Goal: Task Accomplishment & Management: Manage account settings

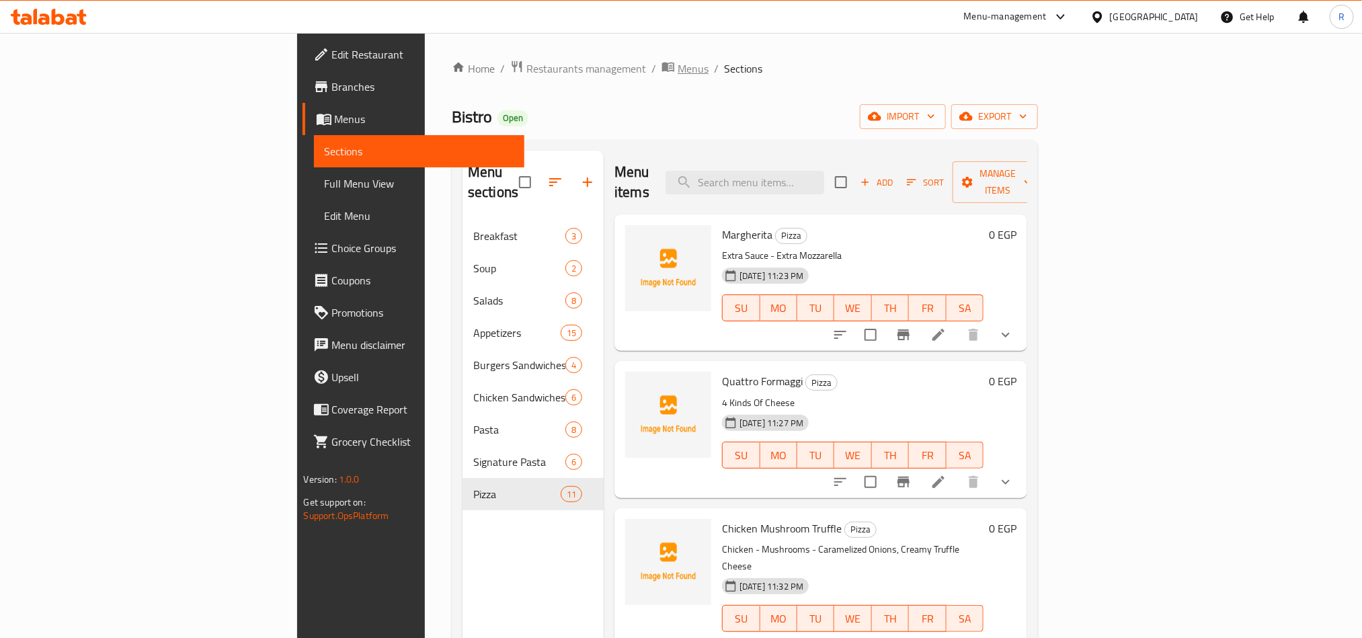
click at [662, 67] on span "breadcrumb" at bounding box center [670, 68] width 16 height 17
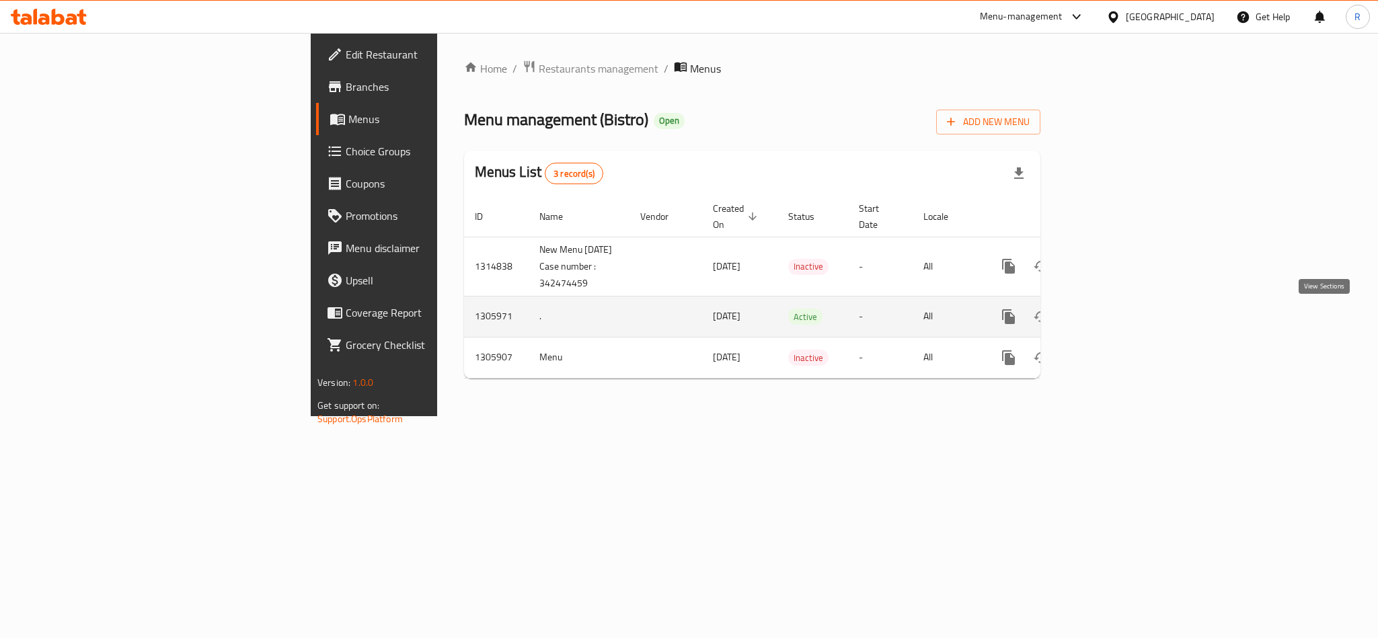
click at [1111, 321] on icon "enhanced table" at bounding box center [1105, 317] width 12 height 12
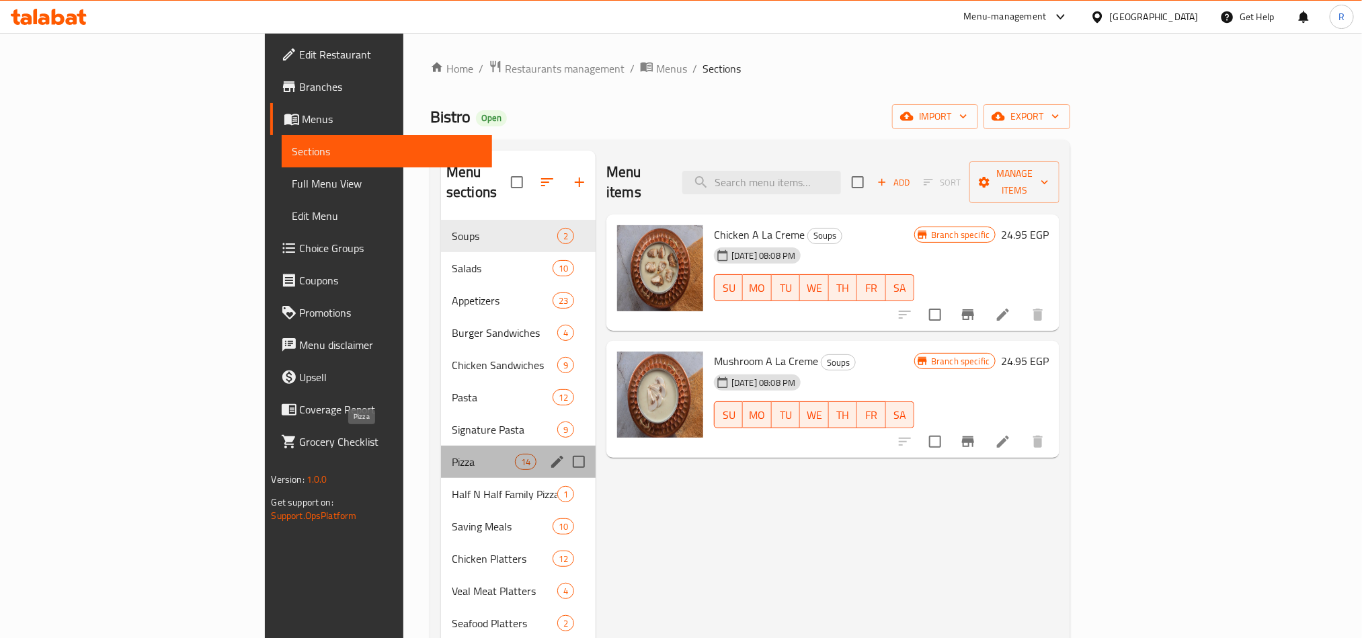
click at [452, 454] on span "Pizza" at bounding box center [483, 462] width 63 height 16
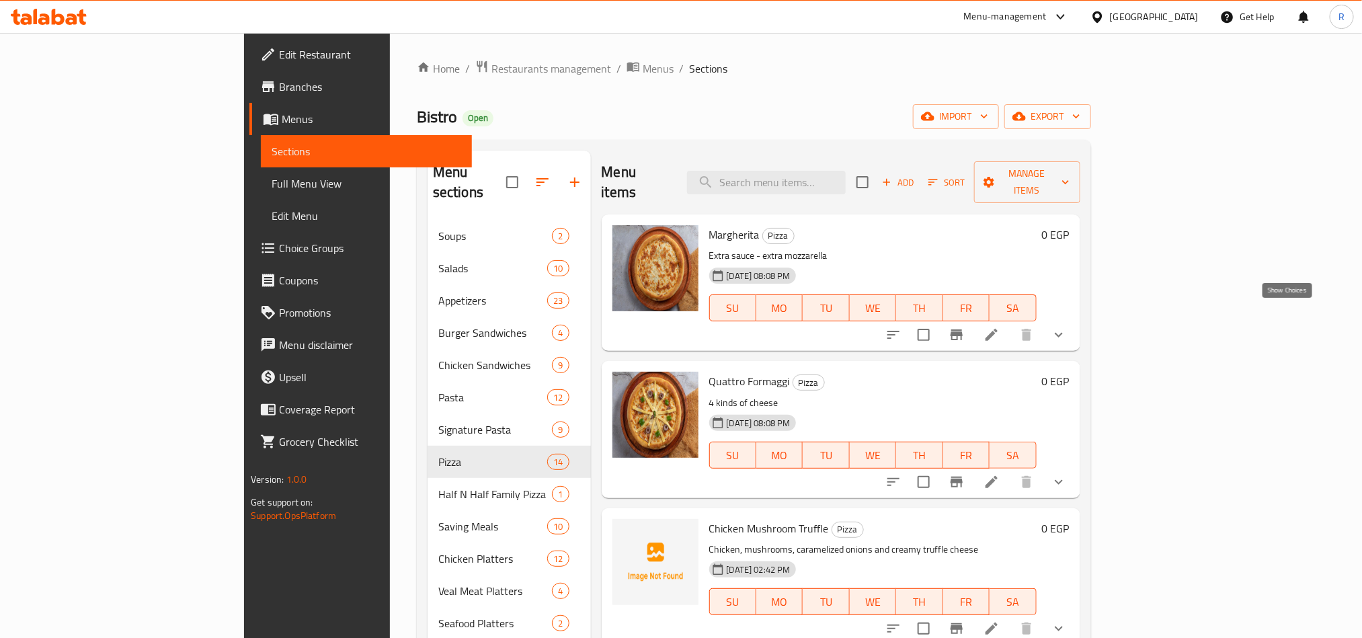
click at [1067, 327] on icon "show more" at bounding box center [1059, 335] width 16 height 16
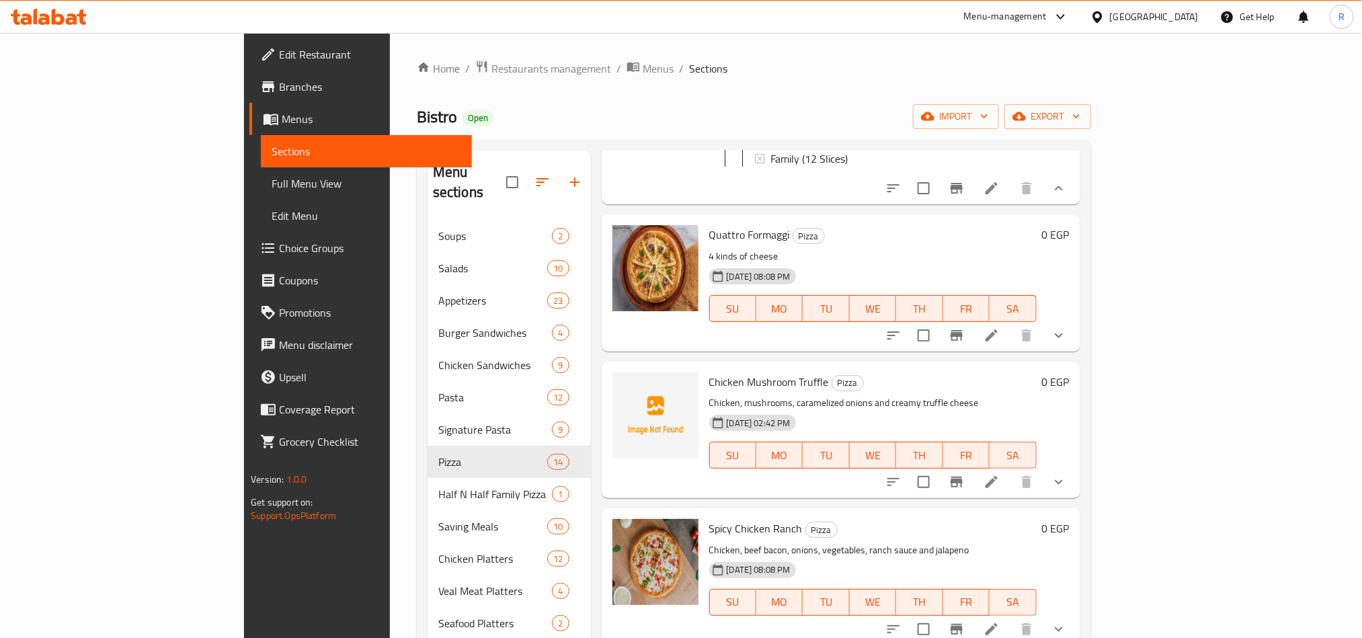
scroll to position [266, 0]
click at [1067, 333] on icon "show more" at bounding box center [1059, 334] width 16 height 16
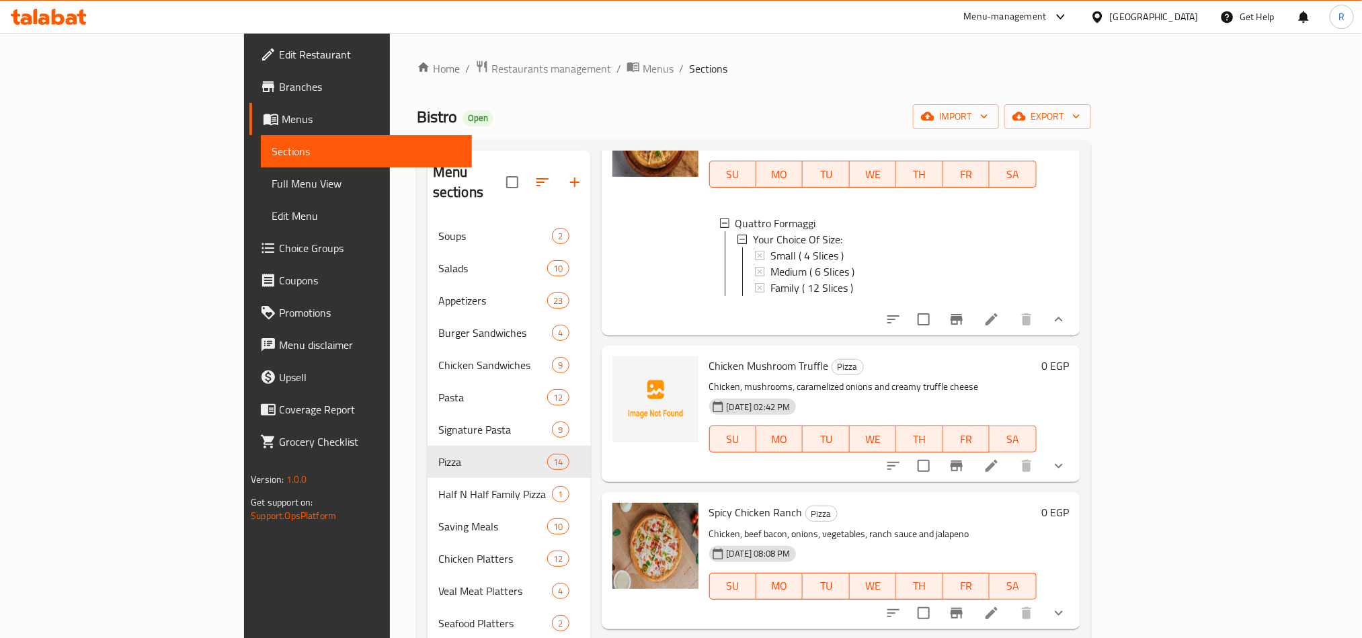
scroll to position [202, 0]
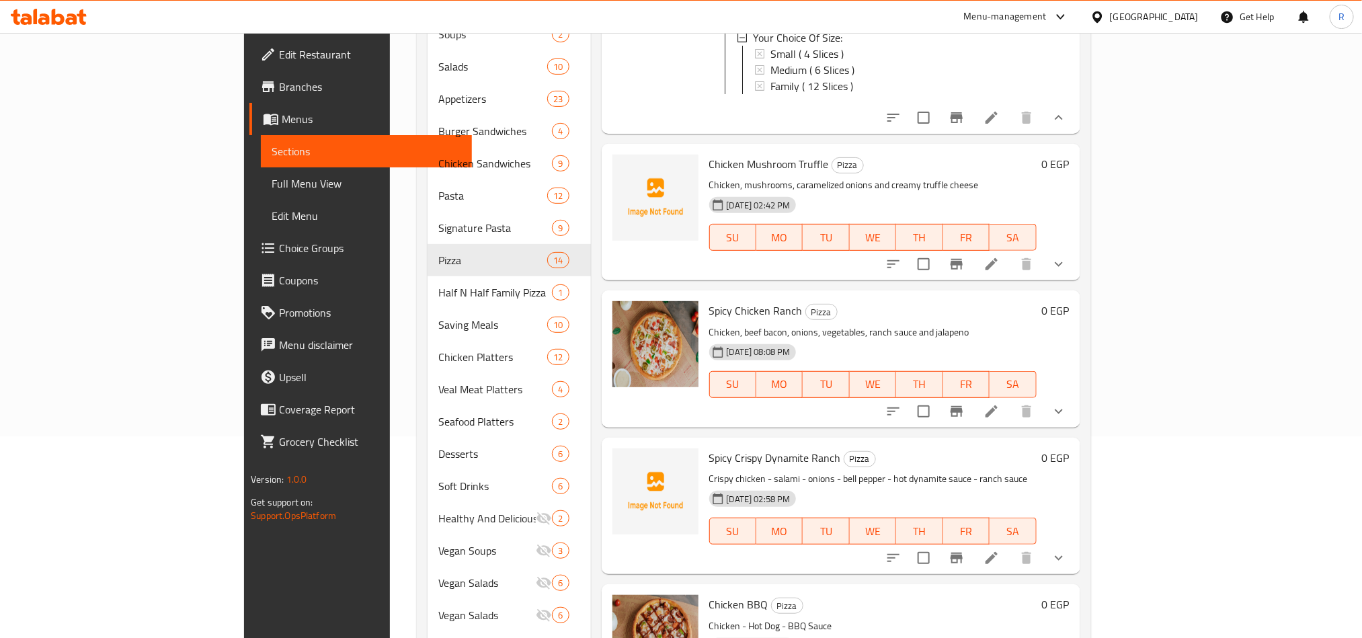
click at [1081, 418] on div "Spicy Chicken Ranch Pizza Chicken, beef bacon, onions, vegetables, ranch sauce …" at bounding box center [841, 358] width 479 height 136
click at [1075, 418] on button "show more" at bounding box center [1059, 411] width 32 height 32
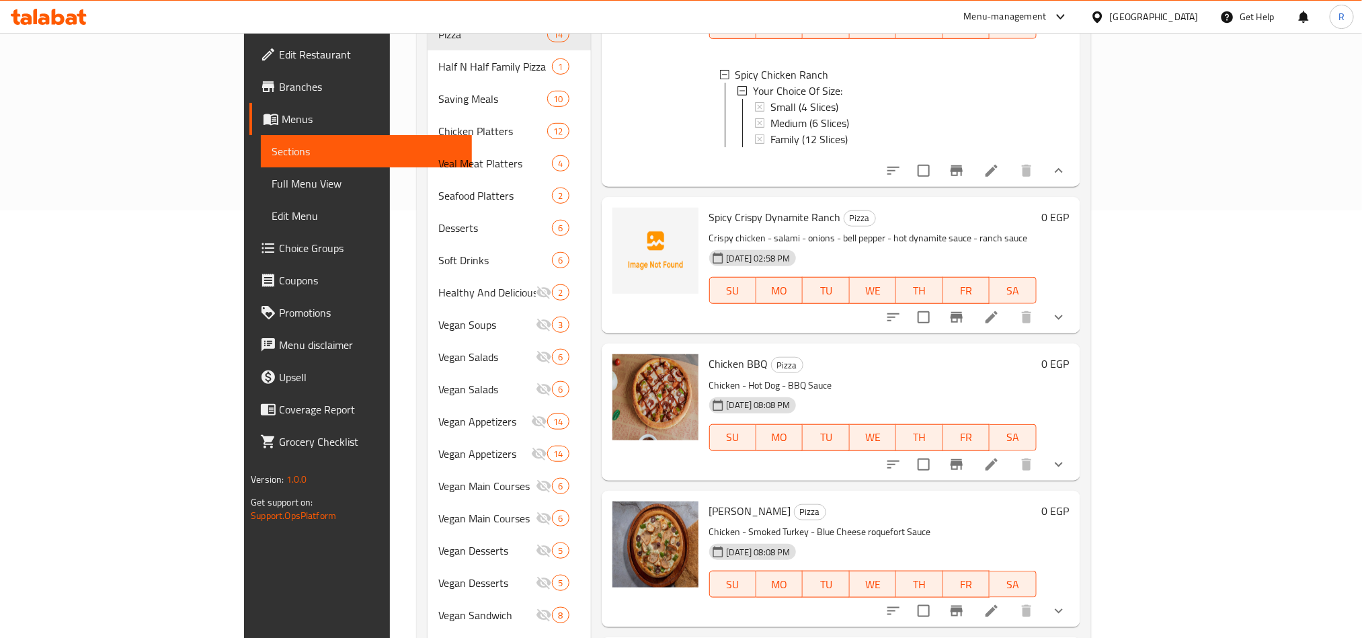
scroll to position [504, 0]
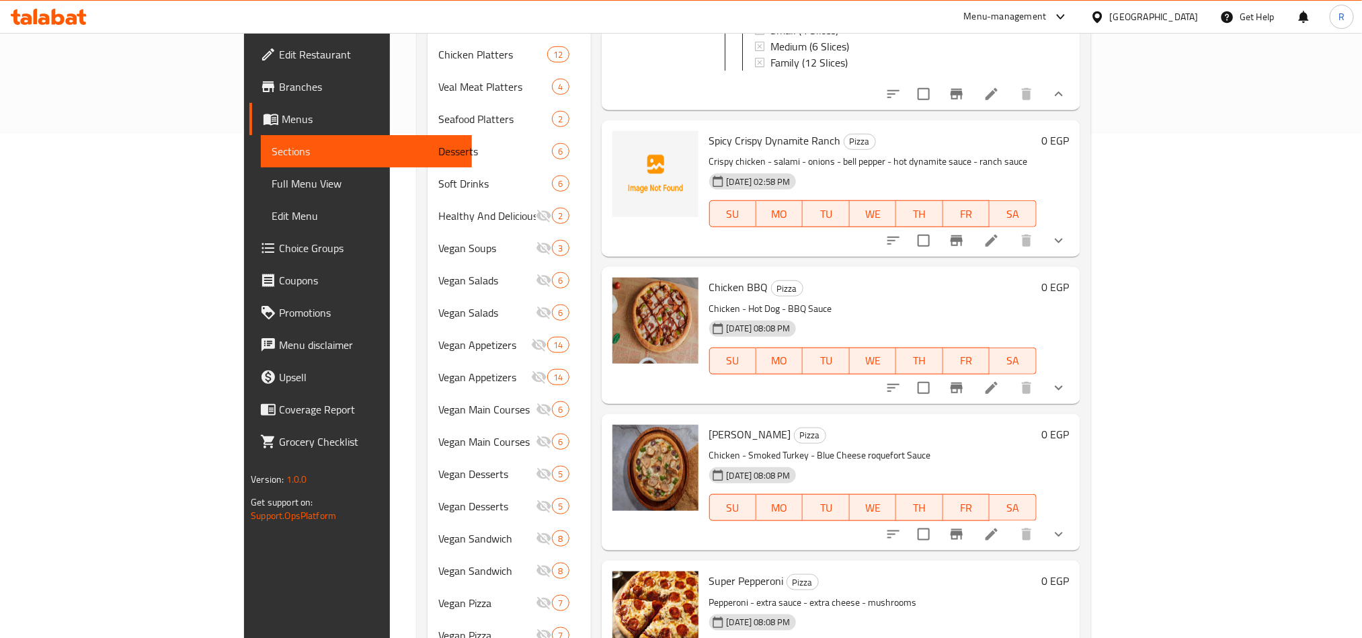
click at [1075, 404] on button "show more" at bounding box center [1059, 388] width 32 height 32
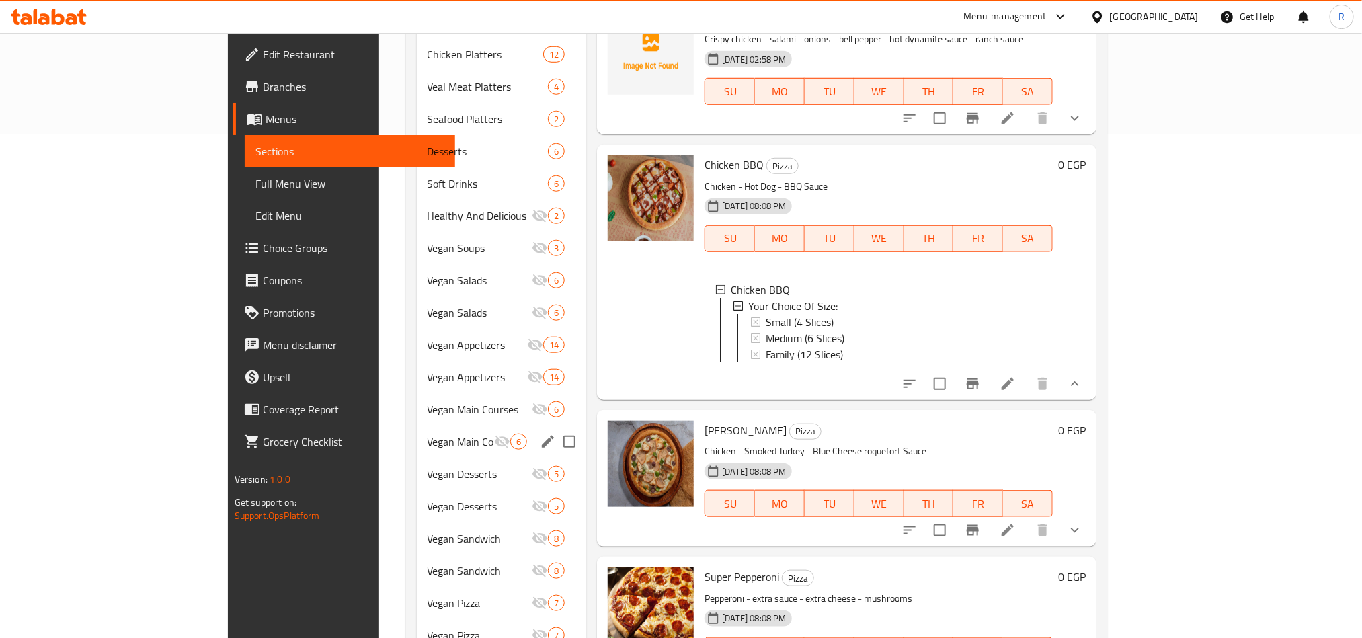
scroll to position [706, 0]
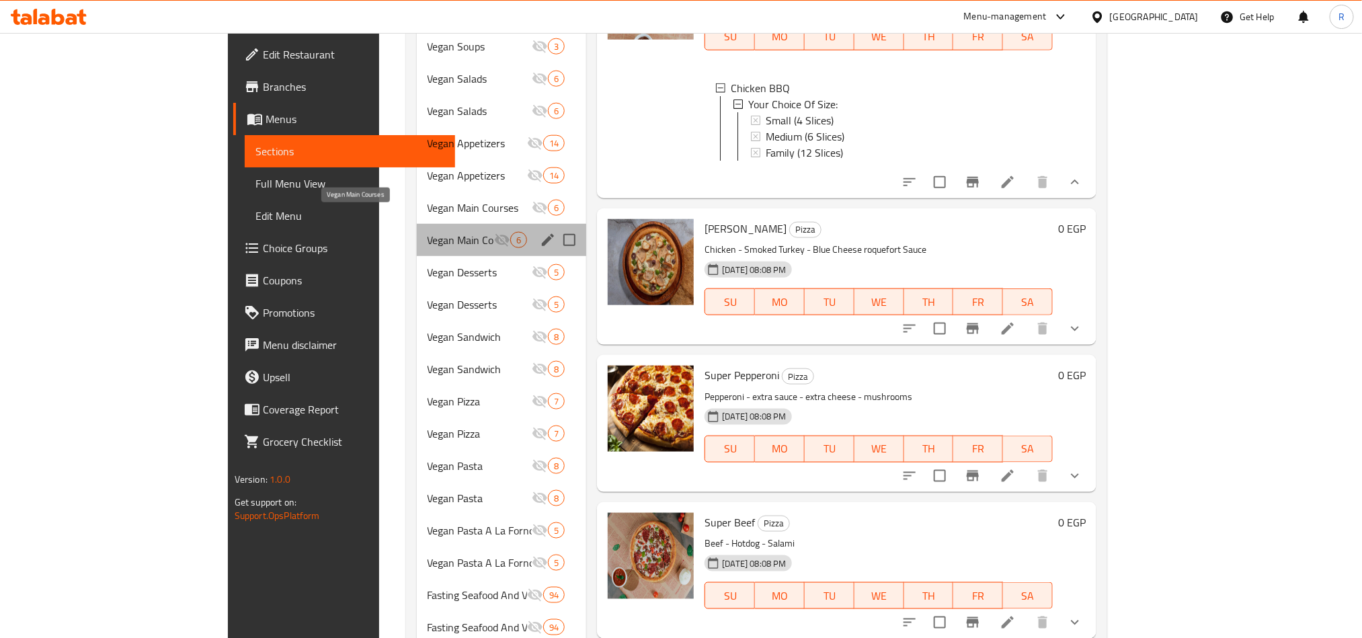
click at [428, 232] on span "Vegan Main Courses" at bounding box center [461, 240] width 67 height 16
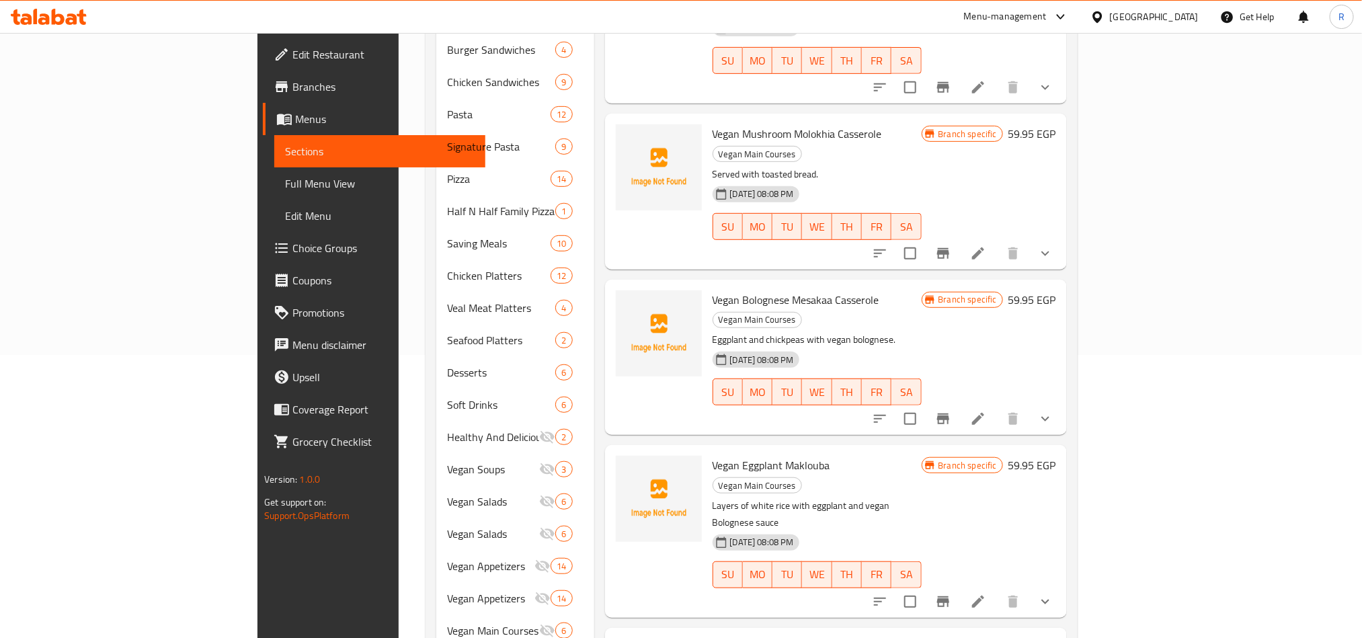
scroll to position [202, 0]
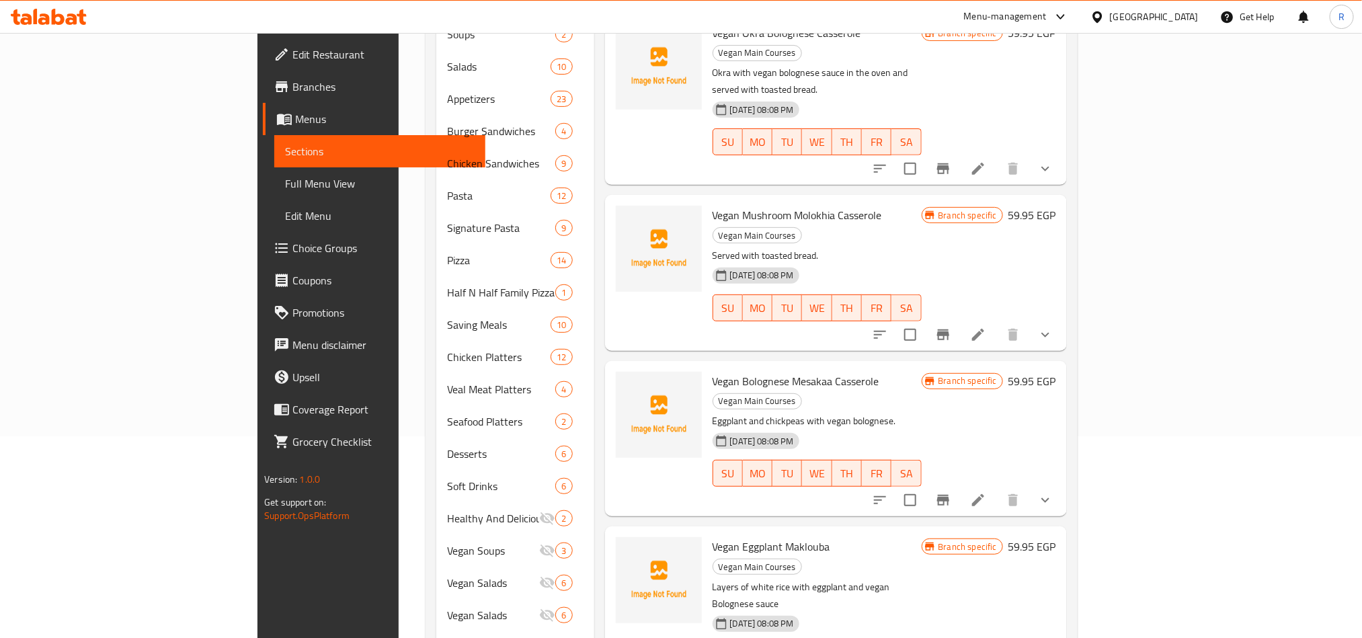
click at [1062, 484] on button "show more" at bounding box center [1045, 500] width 32 height 32
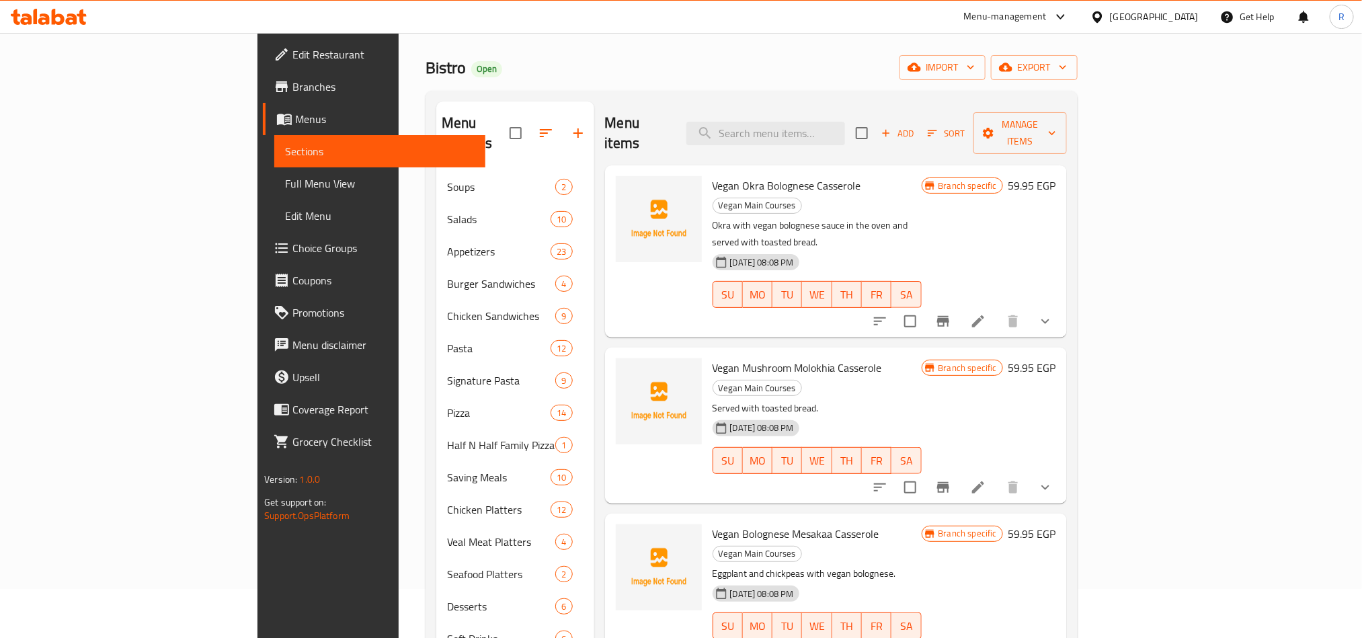
scroll to position [0, 0]
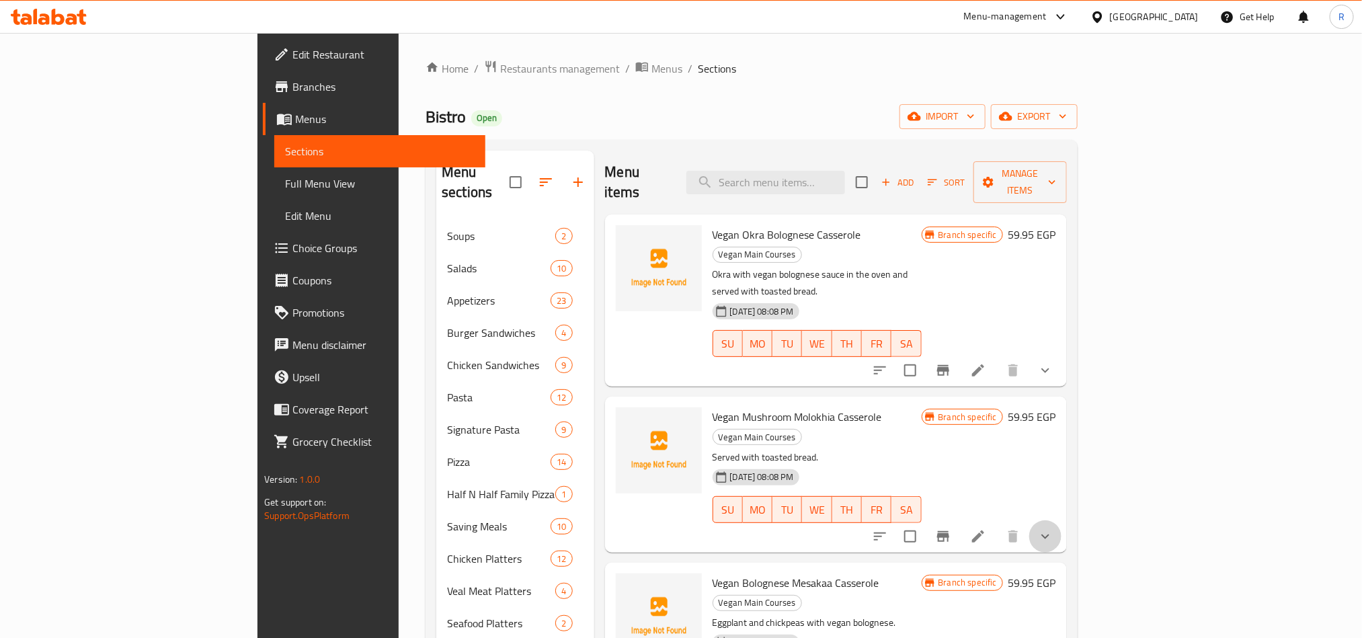
click at [1062, 520] on button "show more" at bounding box center [1045, 536] width 32 height 32
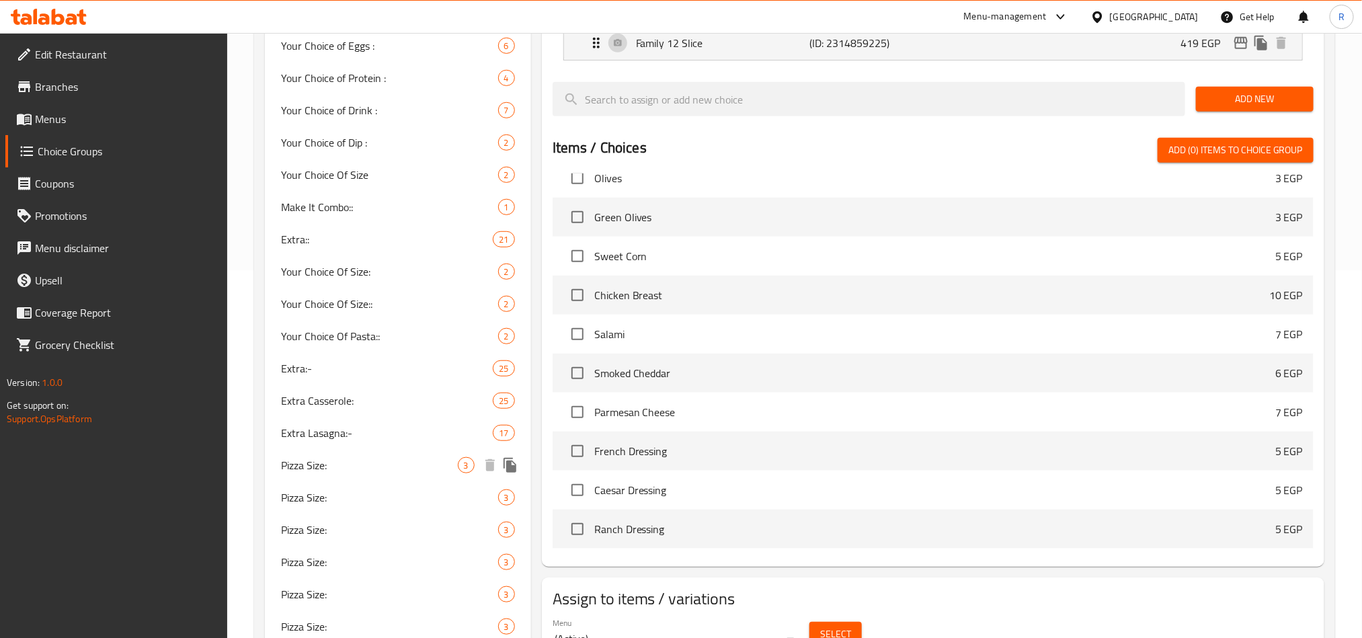
scroll to position [403, 0]
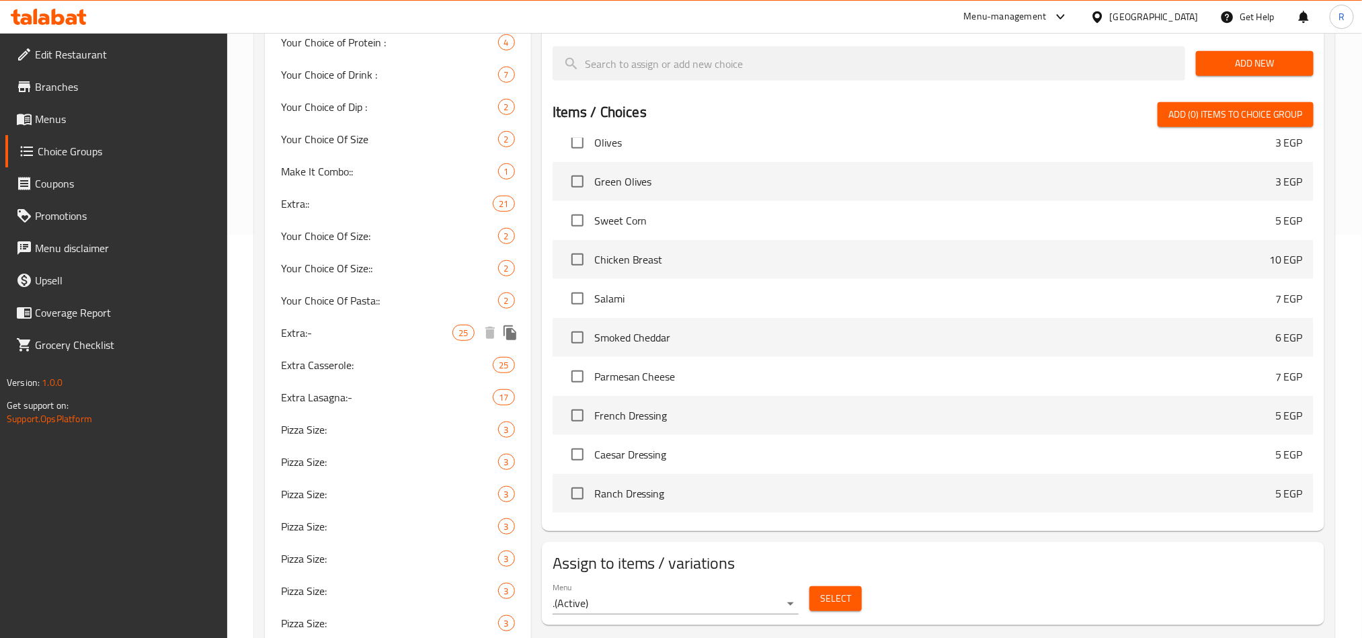
click at [363, 335] on span "Extra:-" at bounding box center [367, 333] width 172 height 16
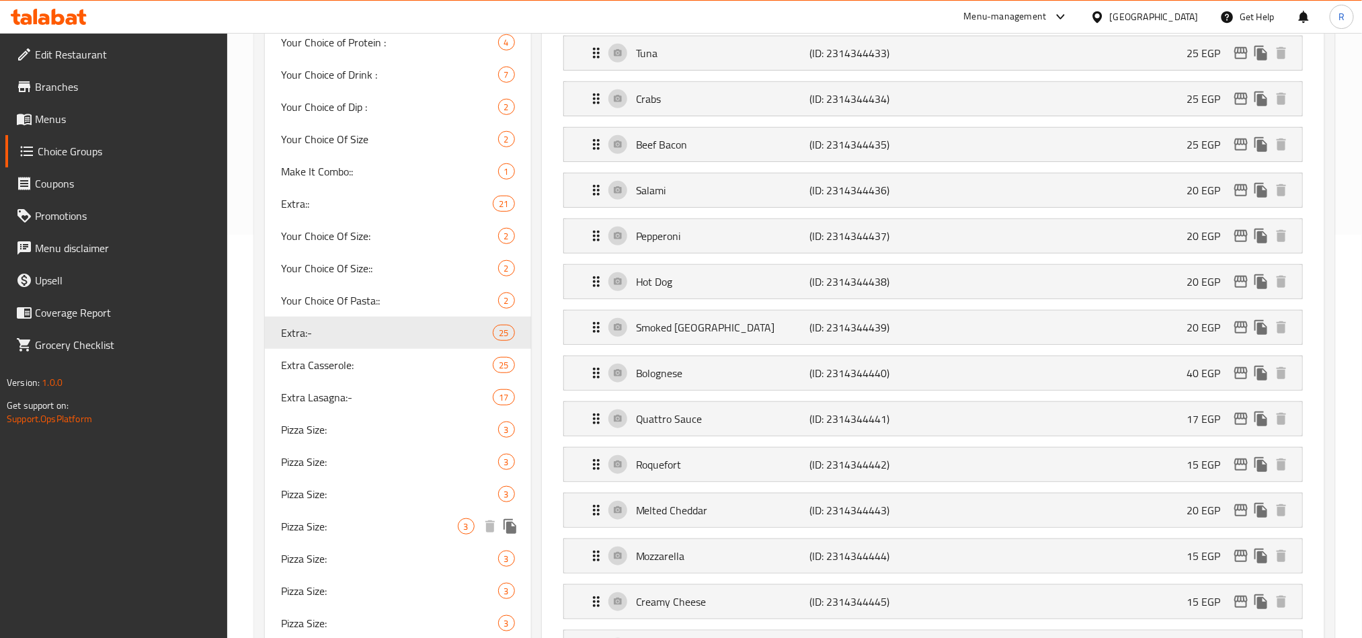
type input "Extra:-"
type input "إكسترا:-"
type input "0"
type input "25"
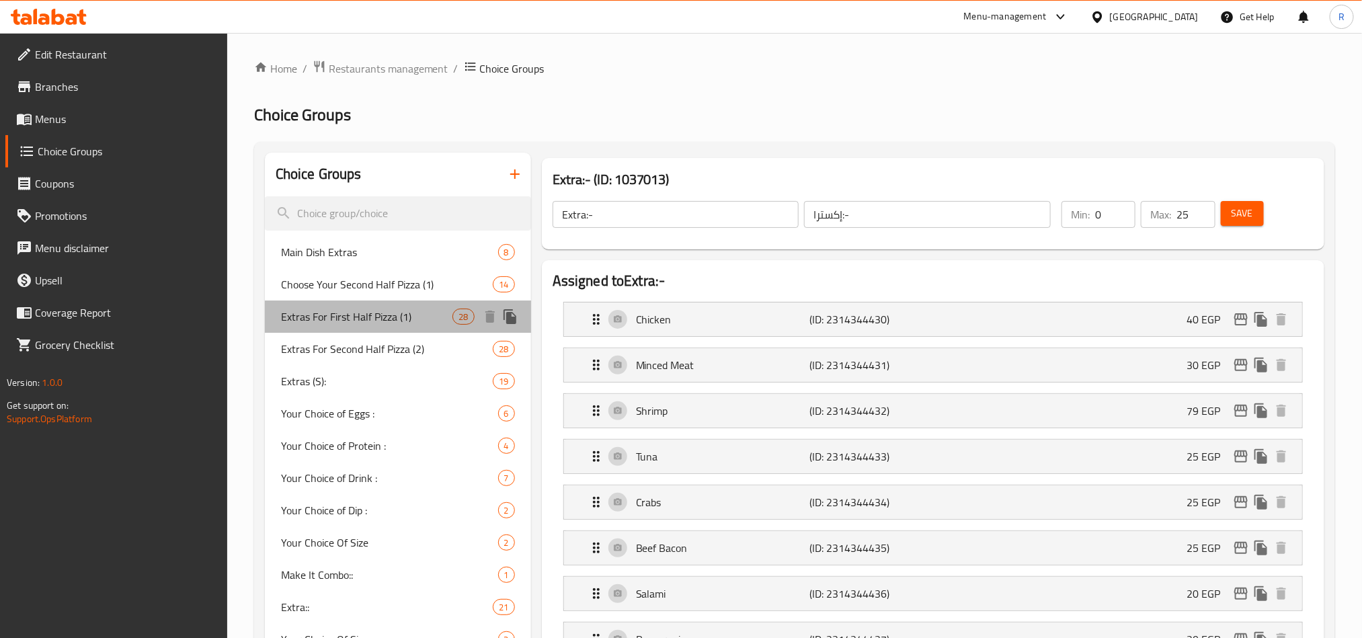
click at [363, 319] on span "Extras For First Half Pizza (1)" at bounding box center [367, 317] width 172 height 16
type input "Extras For First Half Pizza (1)"
type input "اضافات للبيتزا الاولي (2):"
type input "28"
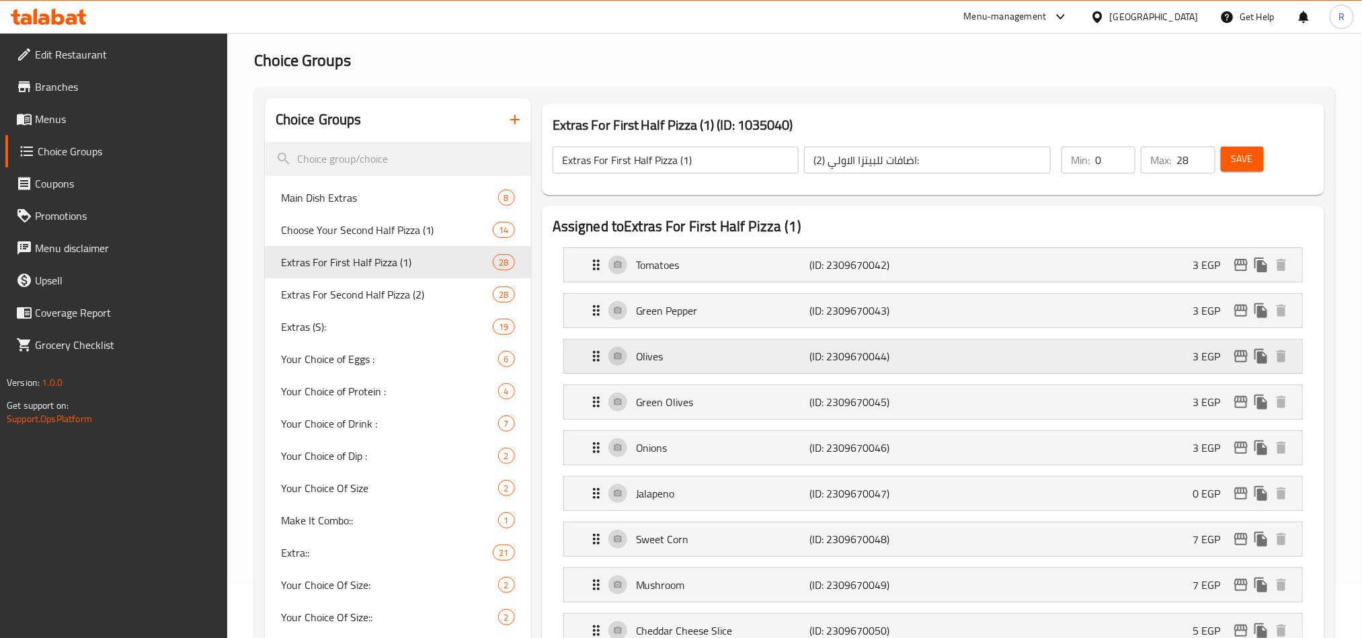
scroll to position [101, 0]
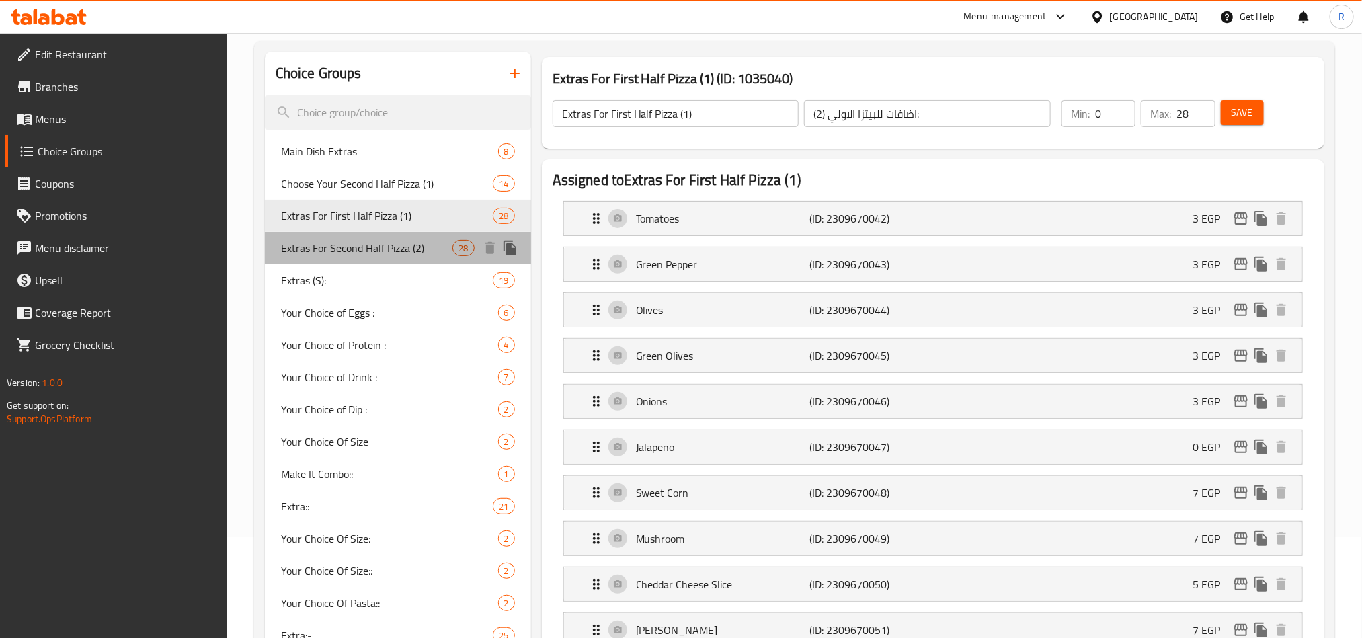
click at [327, 251] on span "Extras For Second Half Pizza (2)" at bounding box center [367, 248] width 172 height 16
type input "Extras For Second Half Pizza (2)"
type input "اضافات للبيتزا الثانية (2):"
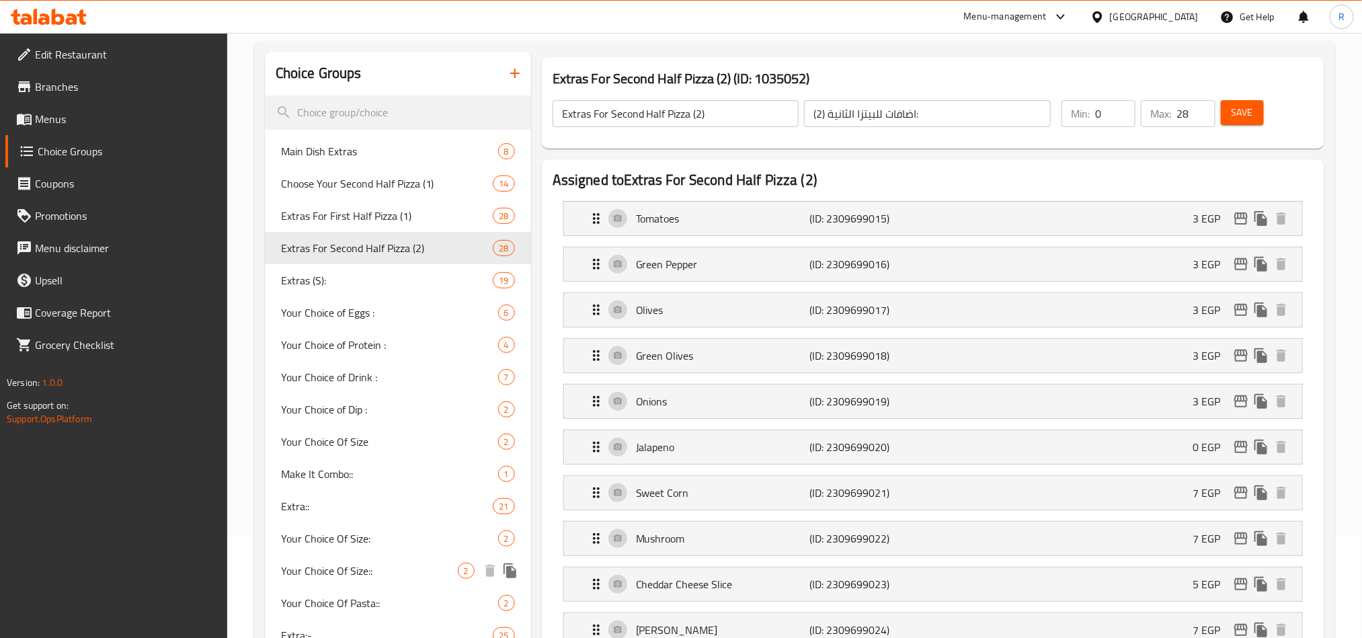
scroll to position [202, 0]
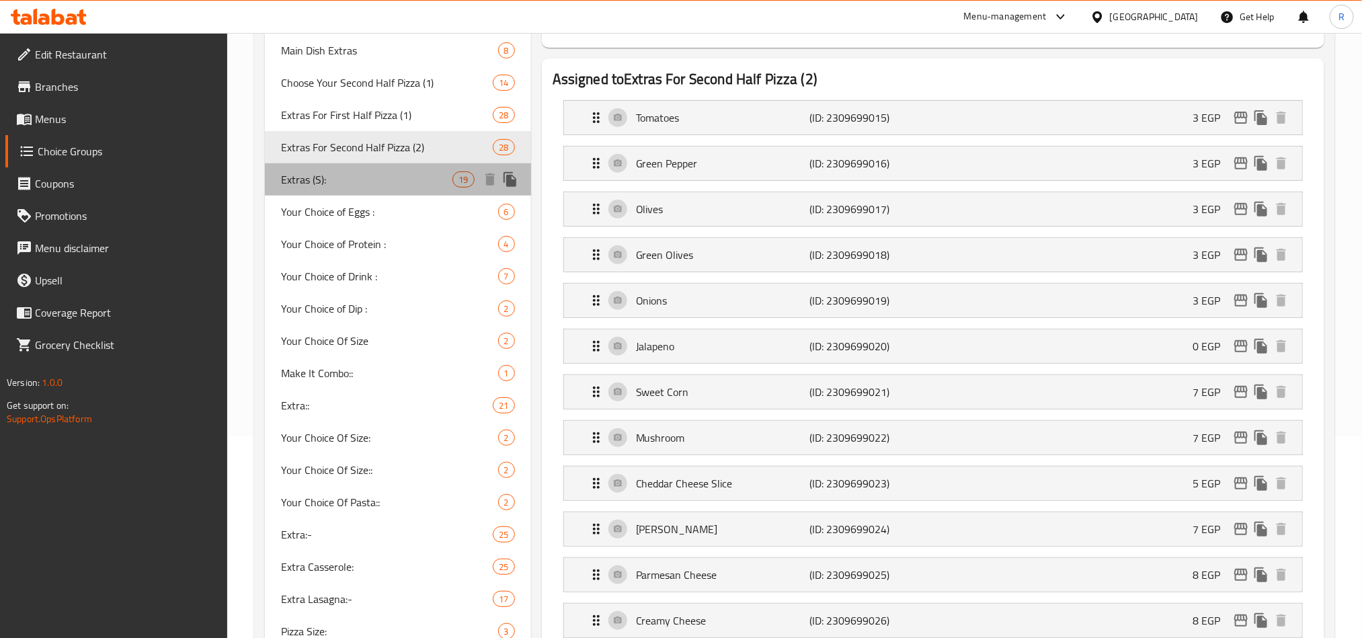
click at [365, 178] on span "Extras (S):" at bounding box center [367, 179] width 172 height 16
type input "Extras (S):"
type input "اضافات (س):"
type input "22"
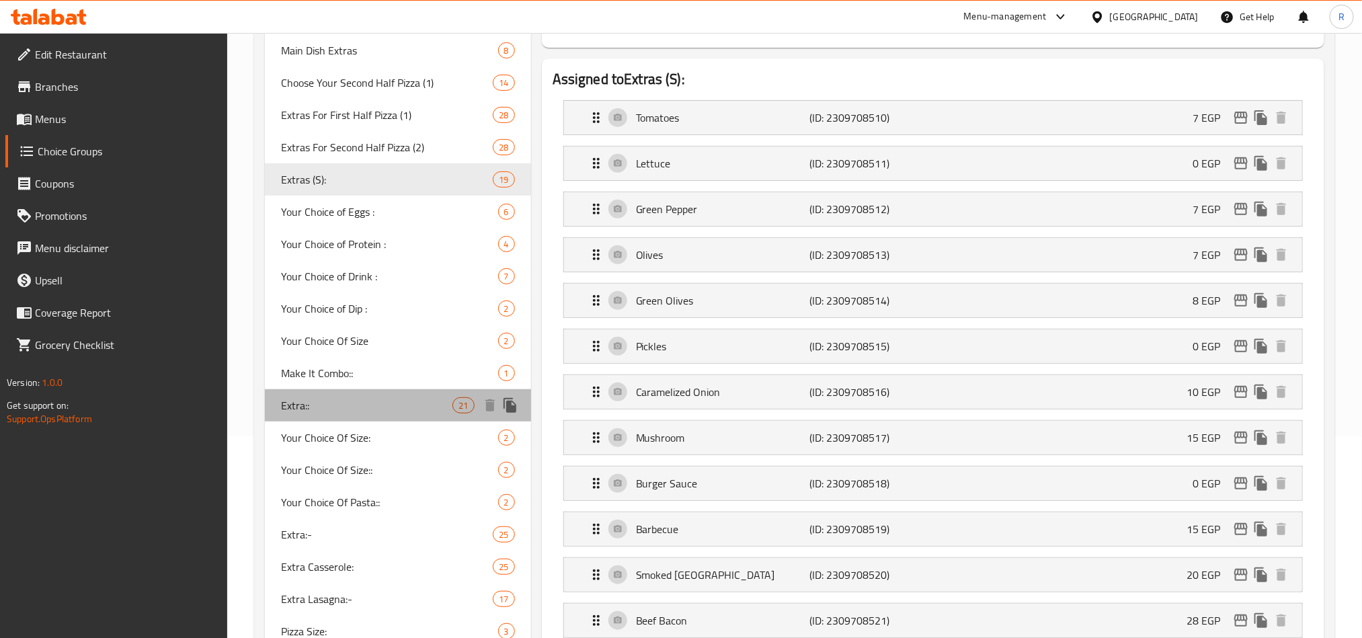
click at [327, 414] on span "Extra::" at bounding box center [367, 405] width 172 height 16
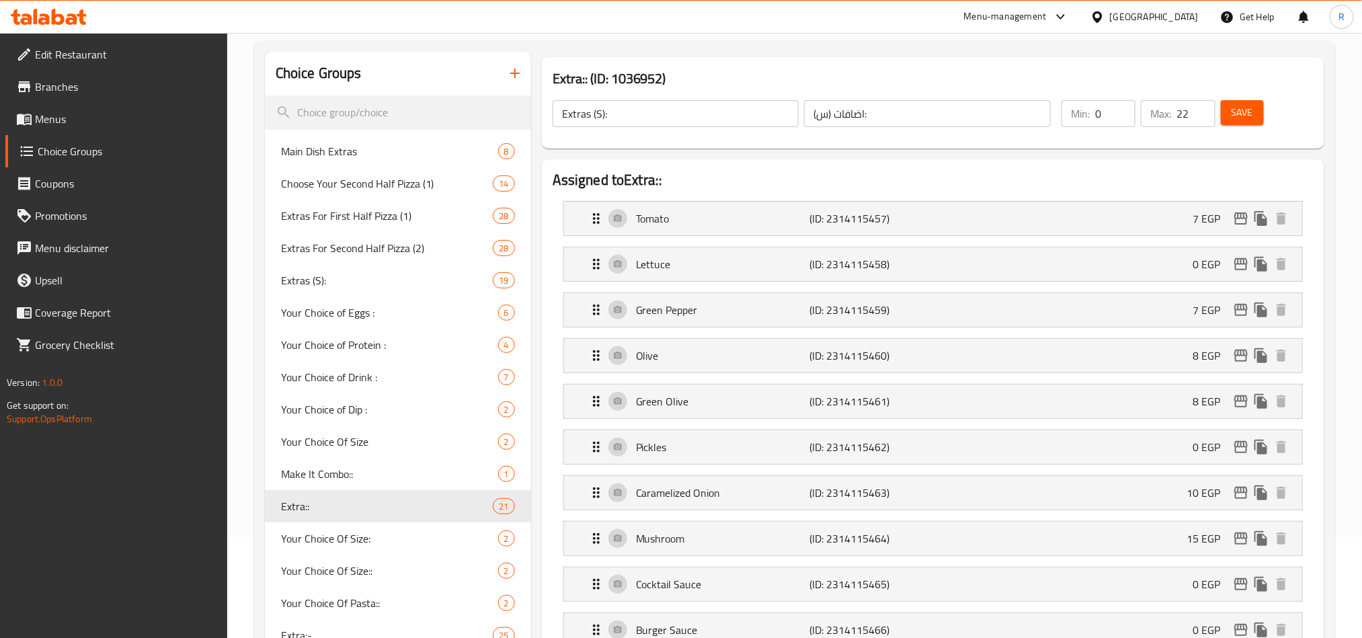
type input "Extra::"
type input "إكسترا::"
type input "21"
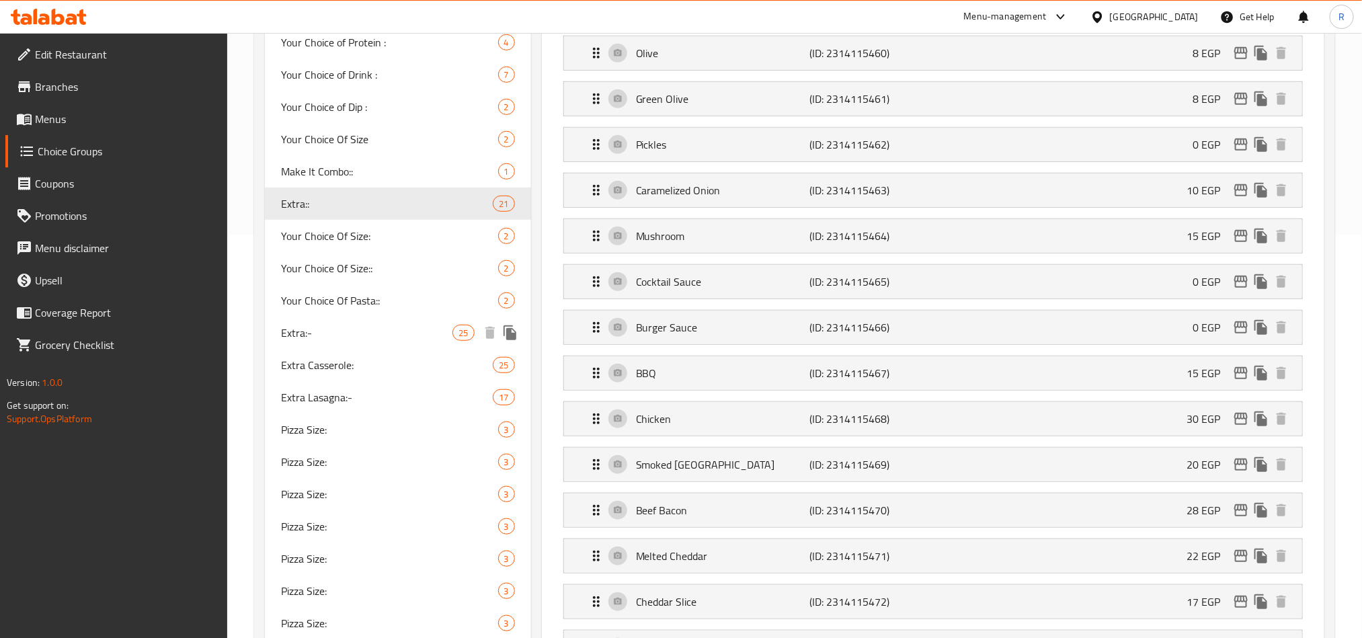
click at [360, 340] on span "Extra:-" at bounding box center [367, 333] width 172 height 16
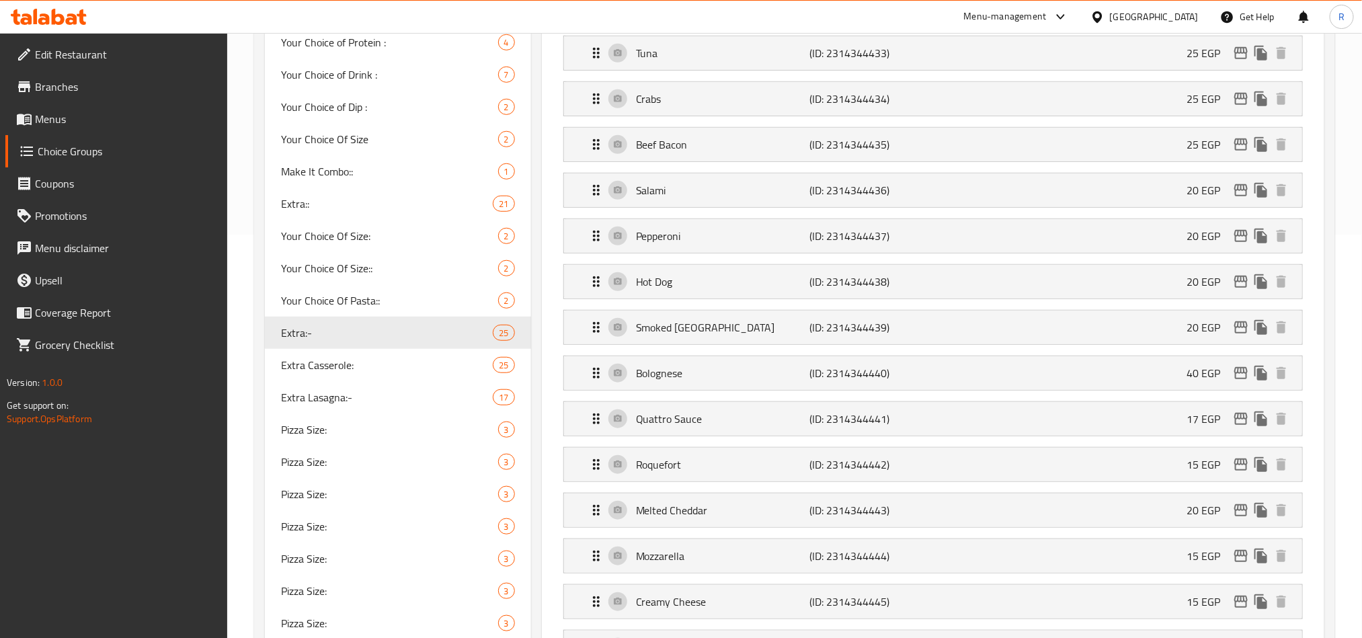
type input "Extra:-"
type input "إكسترا:-"
type input "25"
